Goal: Transaction & Acquisition: Download file/media

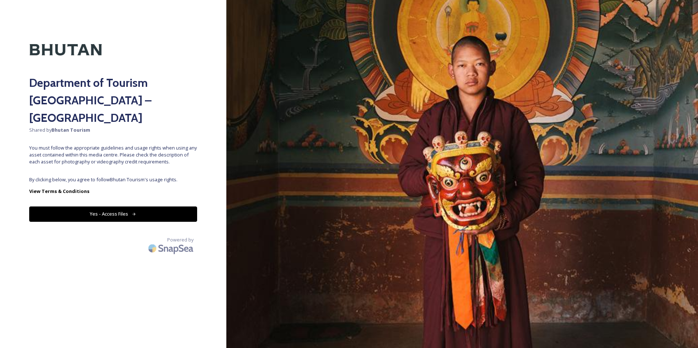
click at [95, 161] on div "Department of Tourism [GEOGRAPHIC_DATA] – Brand Centre Shared by Bhutan Tourism…" at bounding box center [113, 174] width 226 height 290
click at [93, 207] on button "Yes - Access Files" at bounding box center [113, 214] width 168 height 15
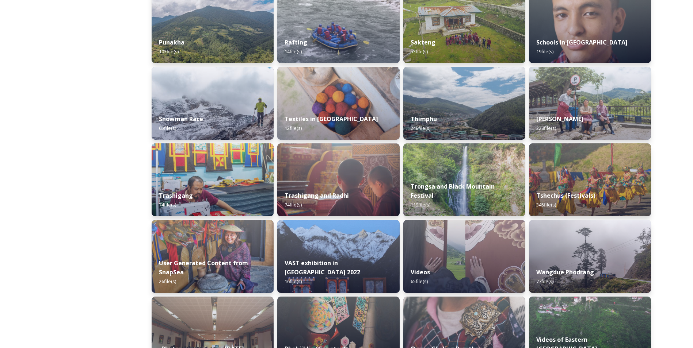
scroll to position [586, 0]
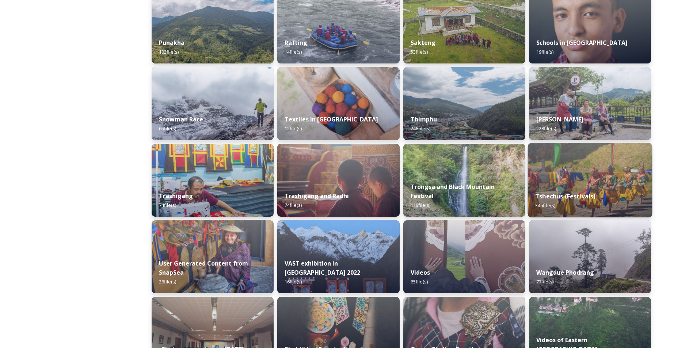
click at [589, 186] on div "Tshechus (Festivals) 345 file(s)" at bounding box center [589, 200] width 124 height 33
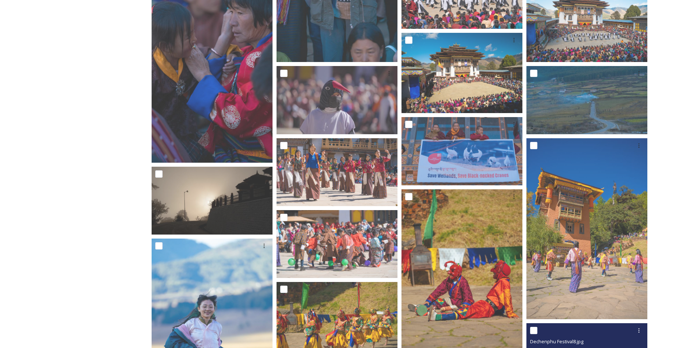
scroll to position [520, 0]
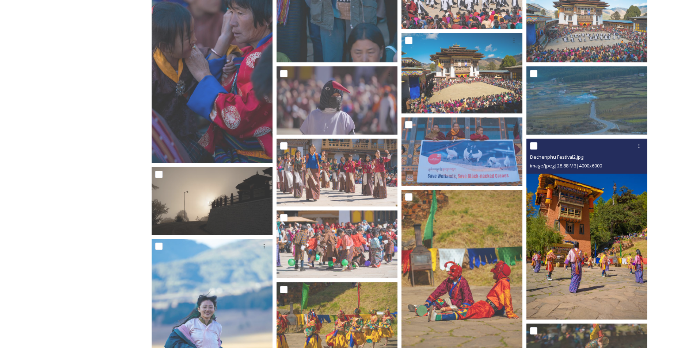
click at [591, 233] on img at bounding box center [586, 229] width 121 height 181
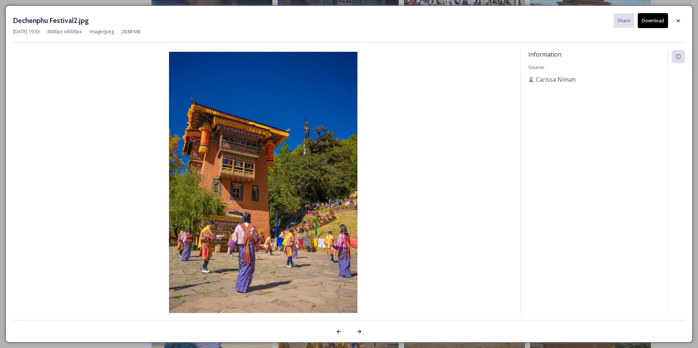
click at [653, 21] on button "Download" at bounding box center [653, 20] width 30 height 15
click at [605, 130] on div "Information Source [PERSON_NAME]" at bounding box center [594, 191] width 147 height 283
click at [677, 23] on icon at bounding box center [678, 21] width 6 height 6
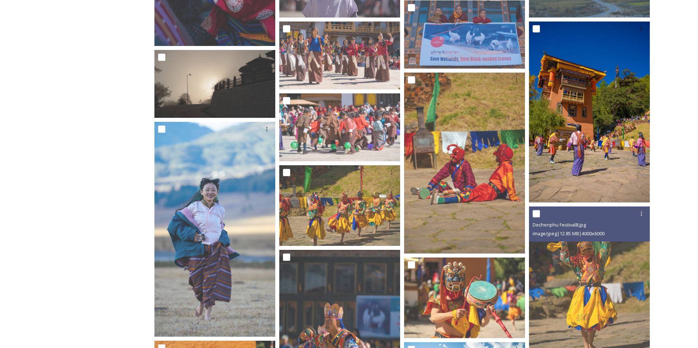
scroll to position [634, 0]
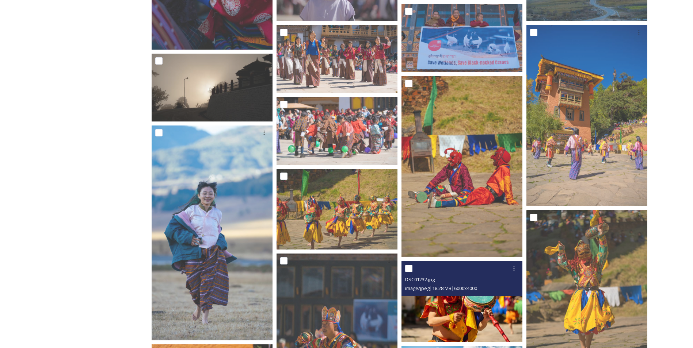
click at [497, 315] on img at bounding box center [461, 301] width 121 height 81
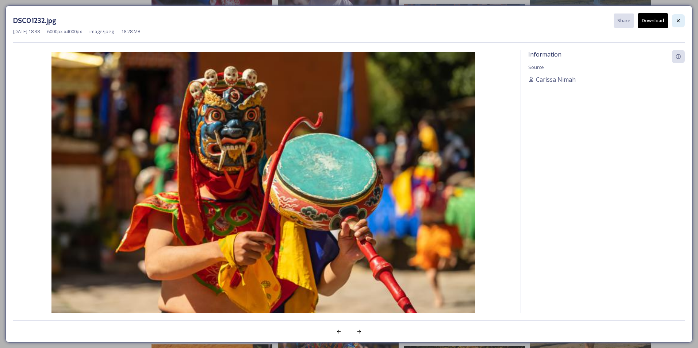
click at [678, 20] on icon at bounding box center [678, 20] width 3 height 3
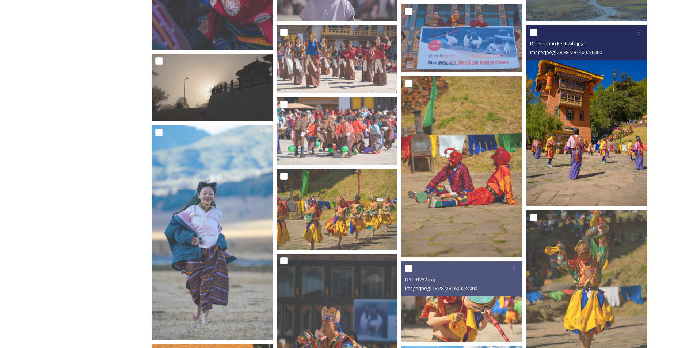
click at [598, 167] on img at bounding box center [586, 115] width 121 height 181
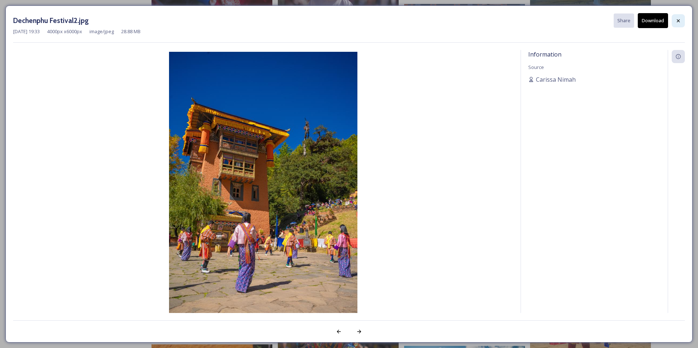
click at [678, 25] on div at bounding box center [678, 20] width 13 height 13
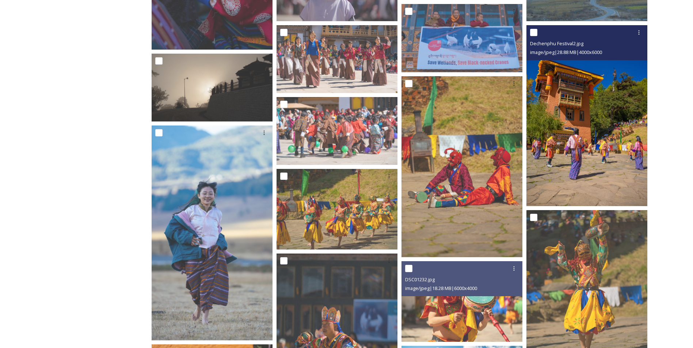
click at [610, 155] on img at bounding box center [586, 115] width 121 height 181
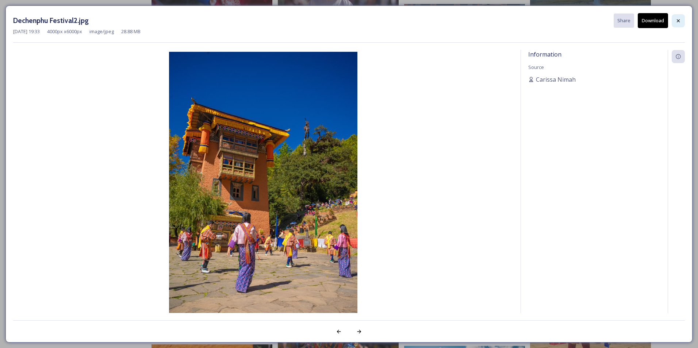
click at [676, 20] on icon at bounding box center [678, 21] width 6 height 6
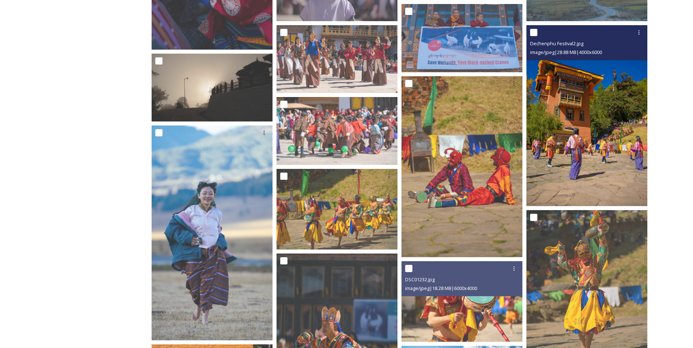
click at [619, 159] on img at bounding box center [586, 115] width 121 height 181
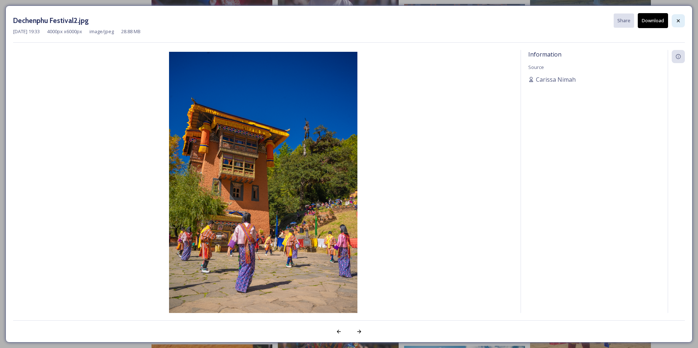
click at [677, 19] on icon at bounding box center [678, 21] width 6 height 6
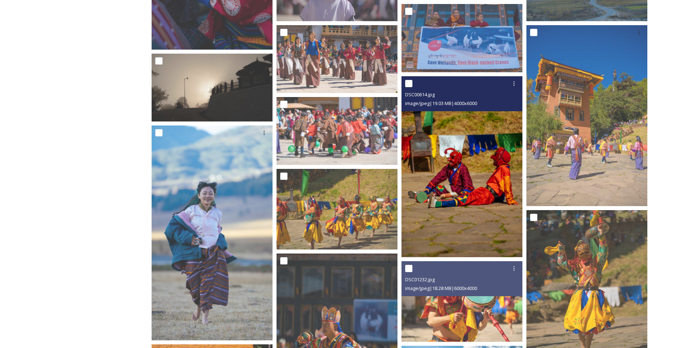
click at [461, 186] on img at bounding box center [461, 166] width 121 height 181
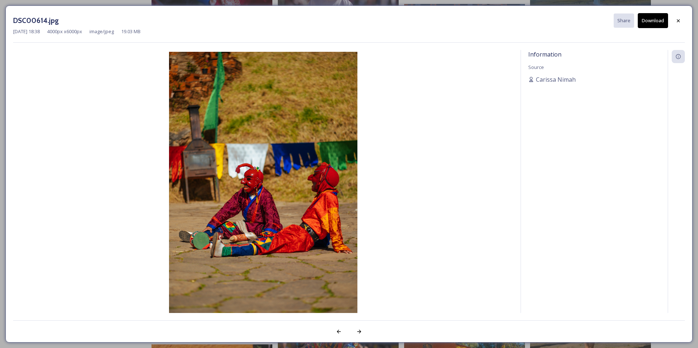
click at [654, 20] on button "Download" at bounding box center [653, 20] width 30 height 15
click at [684, 19] on div at bounding box center [678, 20] width 13 height 13
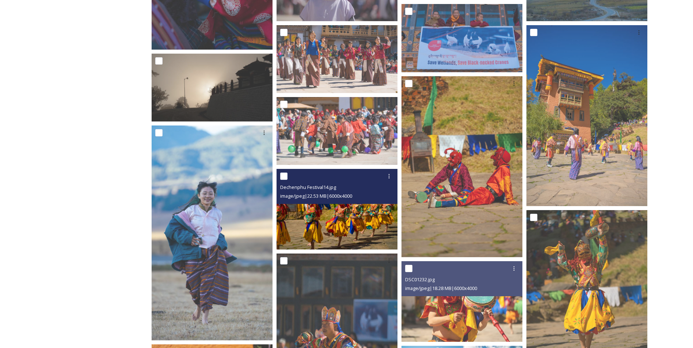
click at [346, 230] on img at bounding box center [336, 209] width 121 height 81
